Goal: Task Accomplishment & Management: Manage account settings

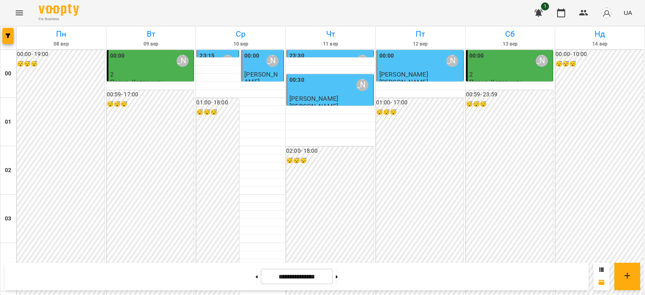
scroll to position [448, 0]
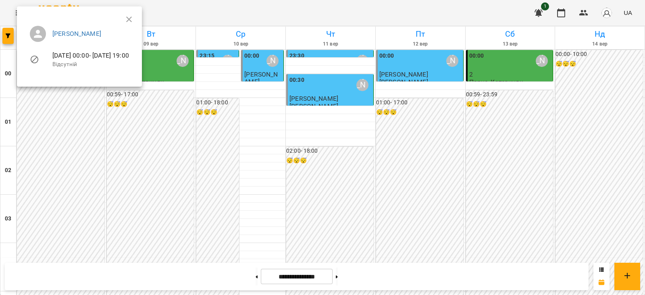
click at [135, 20] on ul "[PERSON_NAME] [DATE] 00:00 - [DATE] 19:00 Відсутній" at bounding box center [79, 48] width 112 height 58
click at [134, 19] on icon "button" at bounding box center [129, 20] width 10 height 10
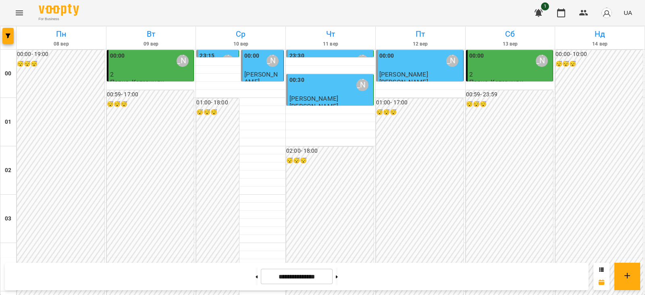
scroll to position [901, 0]
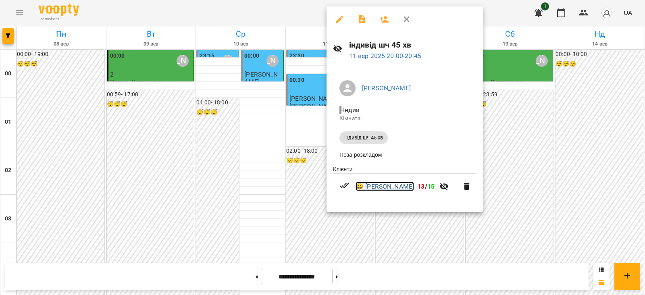
click at [403, 187] on link "😀 [PERSON_NAME]" at bounding box center [384, 187] width 58 height 10
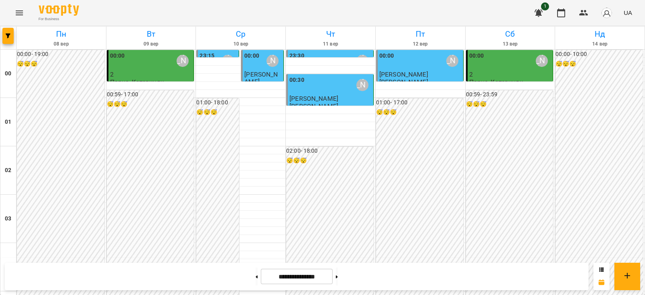
scroll to position [806, 0]
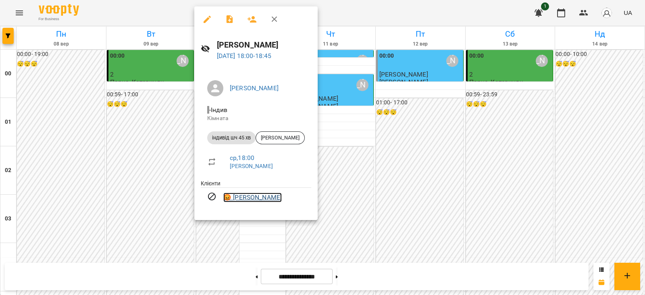
click at [272, 194] on link "😡 [PERSON_NAME]" at bounding box center [252, 198] width 58 height 10
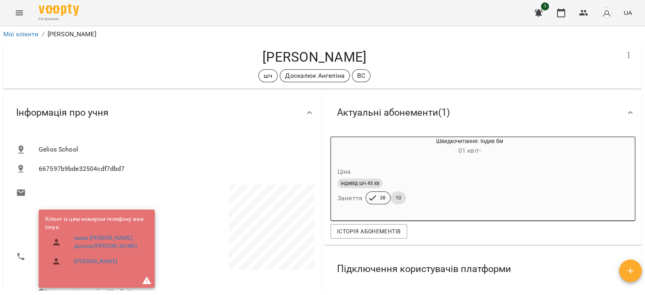
drag, startPoint x: 389, startPoint y: 52, endPoint x: 230, endPoint y: 62, distance: 158.7
click at [230, 62] on h4 "[PERSON_NAME]" at bounding box center [314, 57] width 609 height 17
copy h4 "[PERSON_NAME]"
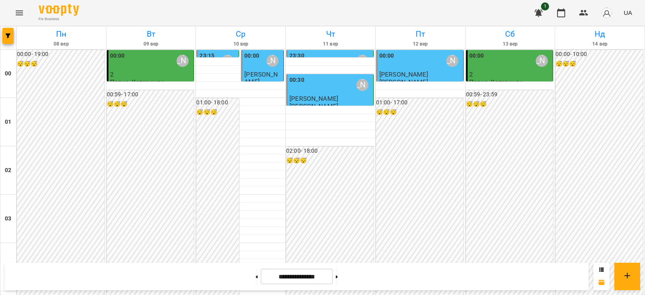
scroll to position [806, 0]
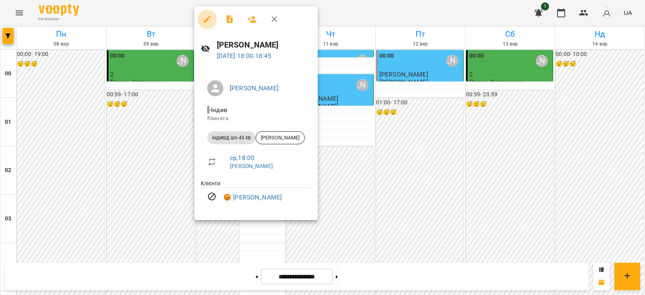
click at [208, 21] on icon "button" at bounding box center [207, 20] width 10 height 10
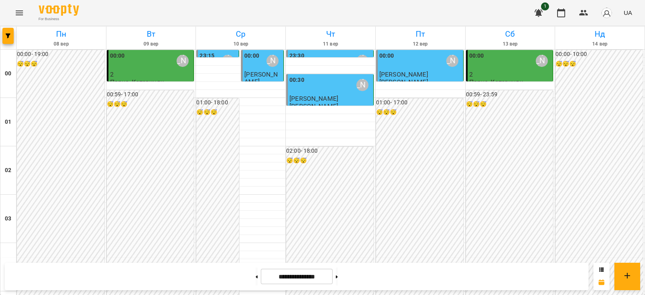
scroll to position [856, 0]
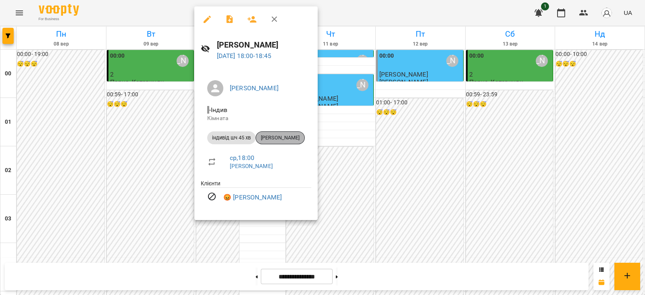
click at [288, 140] on span "[PERSON_NAME]" at bounding box center [280, 137] width 48 height 7
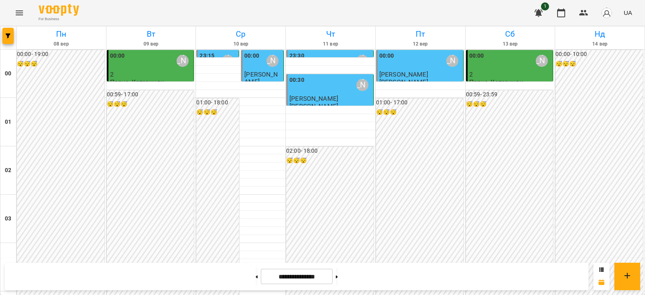
scroll to position [856, 0]
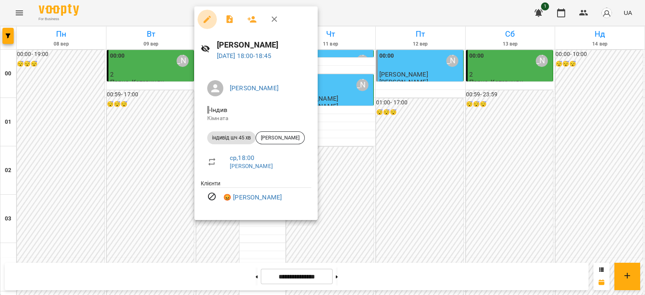
click at [207, 19] on icon "button" at bounding box center [207, 19] width 7 height 7
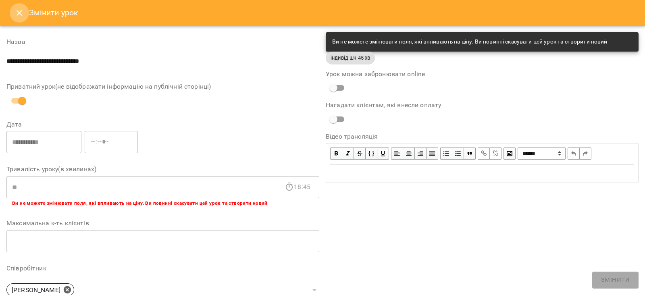
click at [18, 13] on icon "Close" at bounding box center [20, 13] width 10 height 10
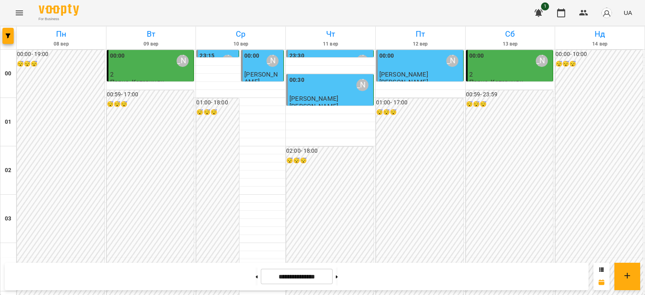
scroll to position [403, 0]
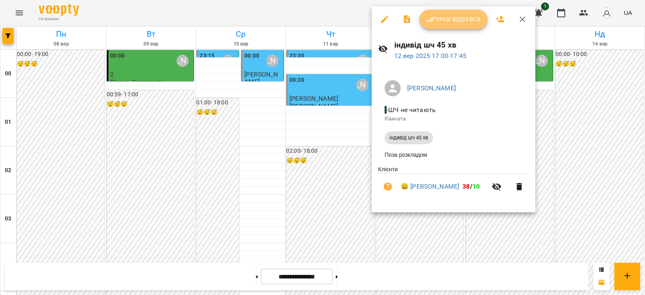
click at [453, 17] on span "Урок відбувся" at bounding box center [453, 20] width 55 height 10
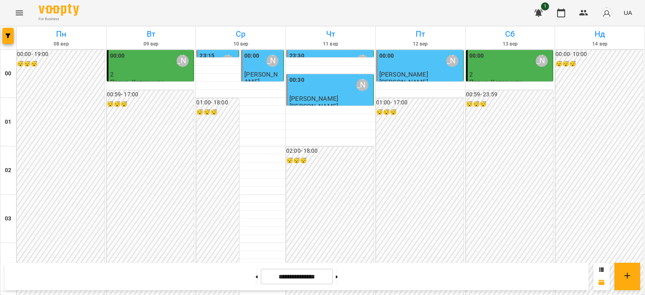
scroll to position [952, 0]
